Goal: Find specific page/section

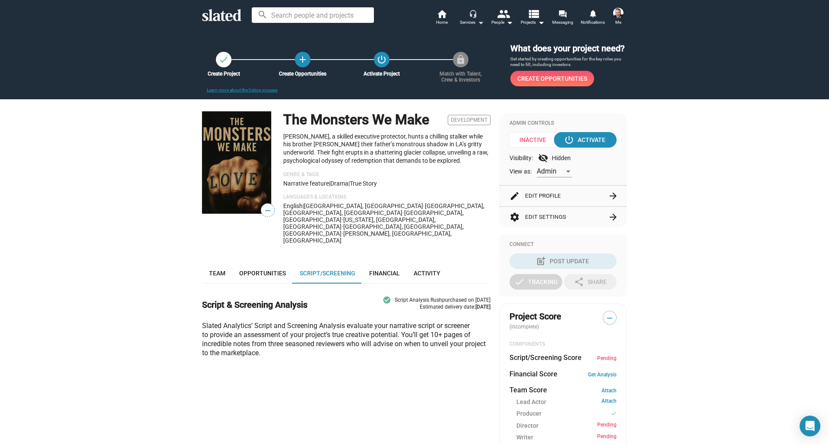
click at [470, 16] on mat-icon "headset_mic" at bounding box center [473, 14] width 8 height 8
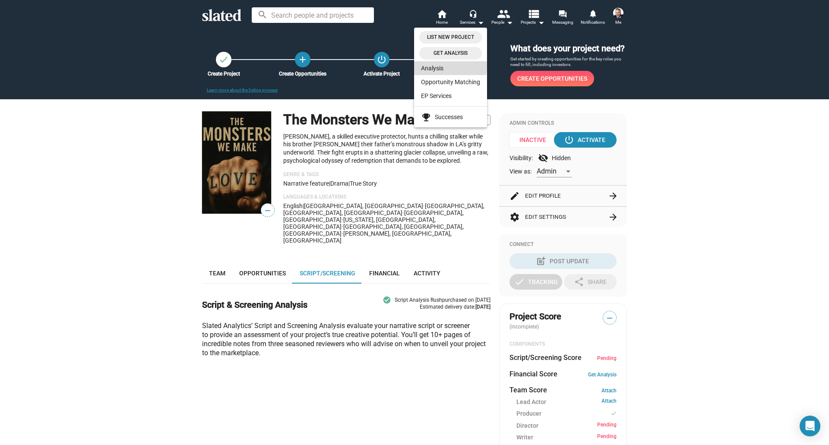
click at [441, 66] on link "Analysis" at bounding box center [450, 68] width 73 height 14
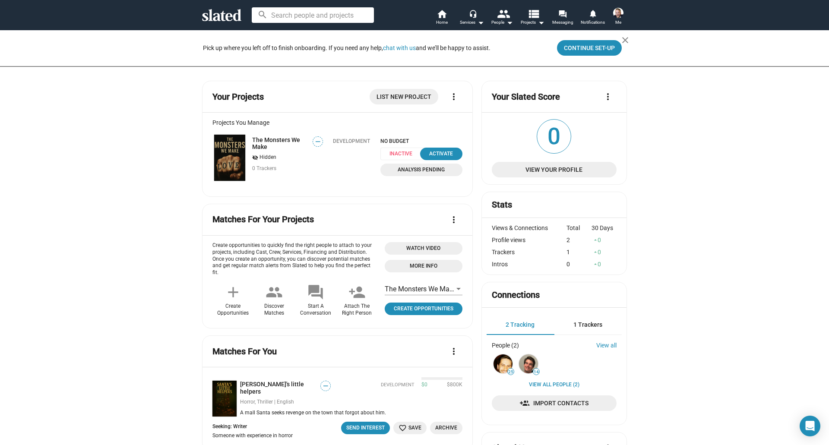
click at [429, 170] on span "Analysis Pending" at bounding box center [422, 169] width 72 height 9
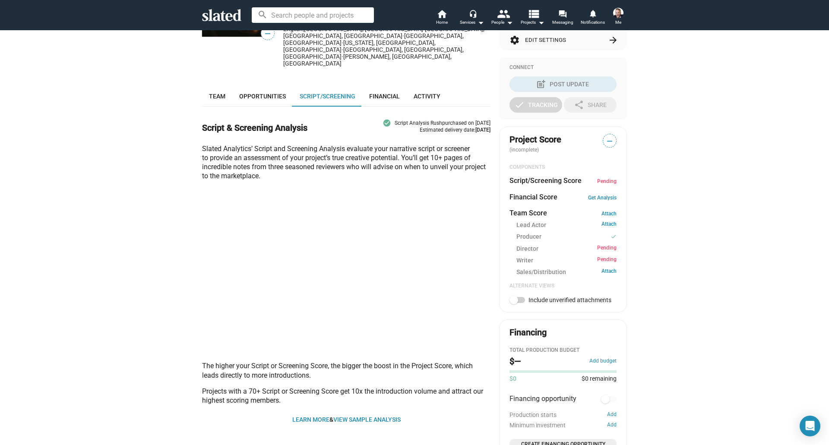
scroll to position [175, 0]
